Goal: Transaction & Acquisition: Subscribe to service/newsletter

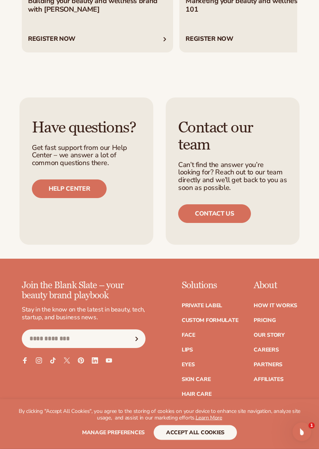
scroll to position [2485, 0]
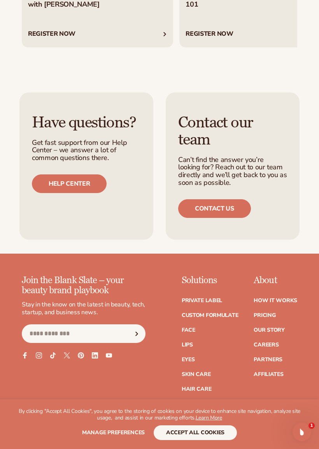
click at [288, 298] on link "How It Works" at bounding box center [275, 300] width 44 height 5
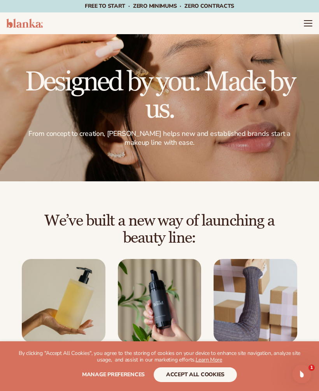
click at [301, 19] on header "Cart product catalog The Lab by Blanka" at bounding box center [159, 23] width 319 height 22
click at [304, 23] on icon "Menu" at bounding box center [307, 23] width 9 height 9
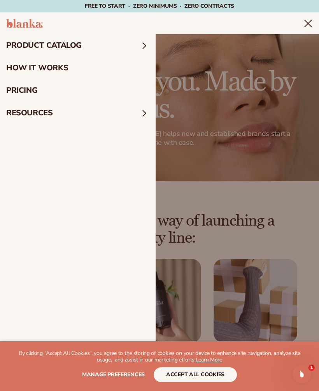
click at [20, 88] on link "pricing" at bounding box center [77, 90] width 155 height 23
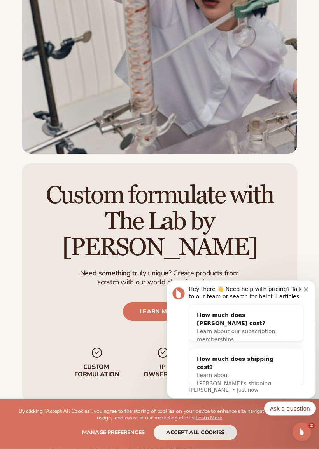
click at [234, 332] on div "Learn about our subscription memberships" at bounding box center [238, 335] width 83 height 16
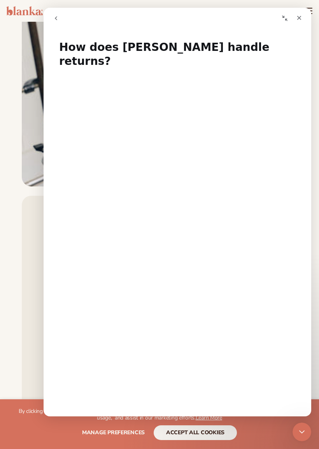
click at [299, 19] on icon "Close" at bounding box center [299, 18] width 6 height 6
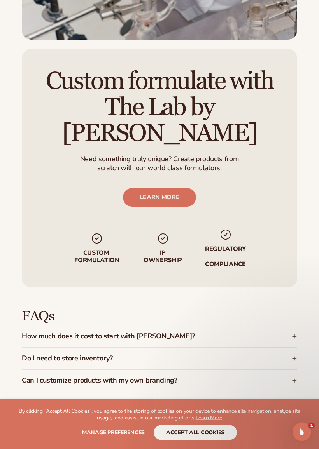
scroll to position [1047, 0]
click at [294, 356] on icon at bounding box center [293, 358] width 5 height 5
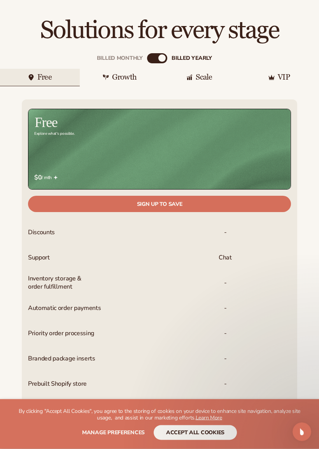
scroll to position [235, 0]
click at [231, 346] on div "-" at bounding box center [224, 358] width 131 height 25
click at [82, 352] on span "Branded package inserts" at bounding box center [61, 359] width 67 height 14
click at [80, 352] on span "Branded package inserts" at bounding box center [61, 359] width 67 height 14
click at [225, 352] on span "-" at bounding box center [225, 359] width 3 height 14
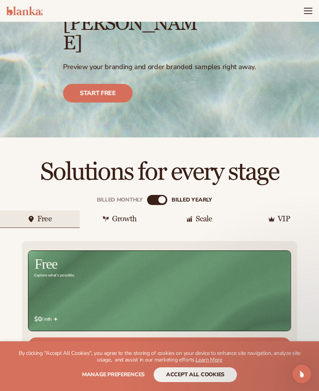
scroll to position [0, 0]
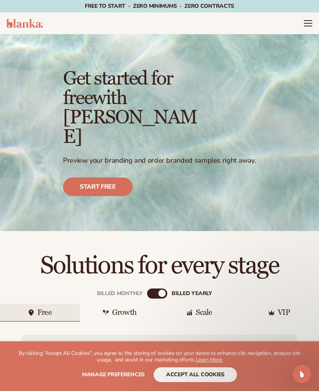
click at [103, 178] on link "Start free" at bounding box center [98, 187] width 70 height 19
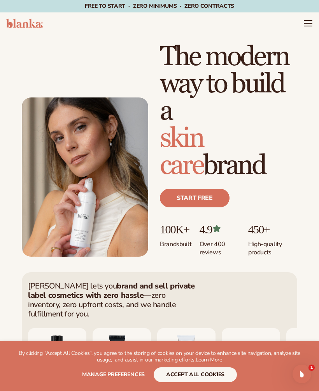
click at [198, 200] on link "Start free" at bounding box center [195, 198] width 70 height 19
